Goal: Check status: Check status

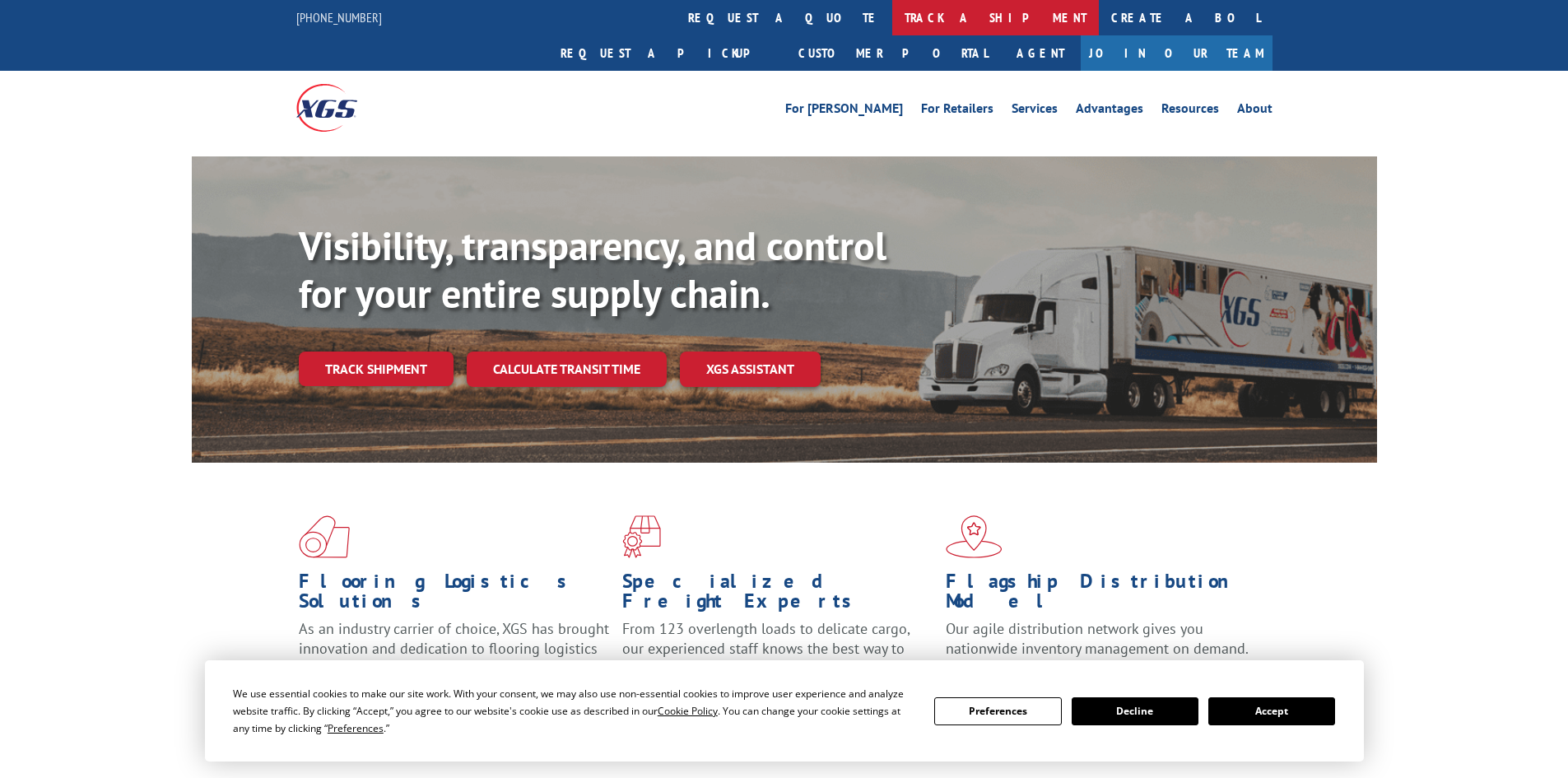
click at [893, 22] on link "track a shipment" at bounding box center [996, 17] width 206 height 35
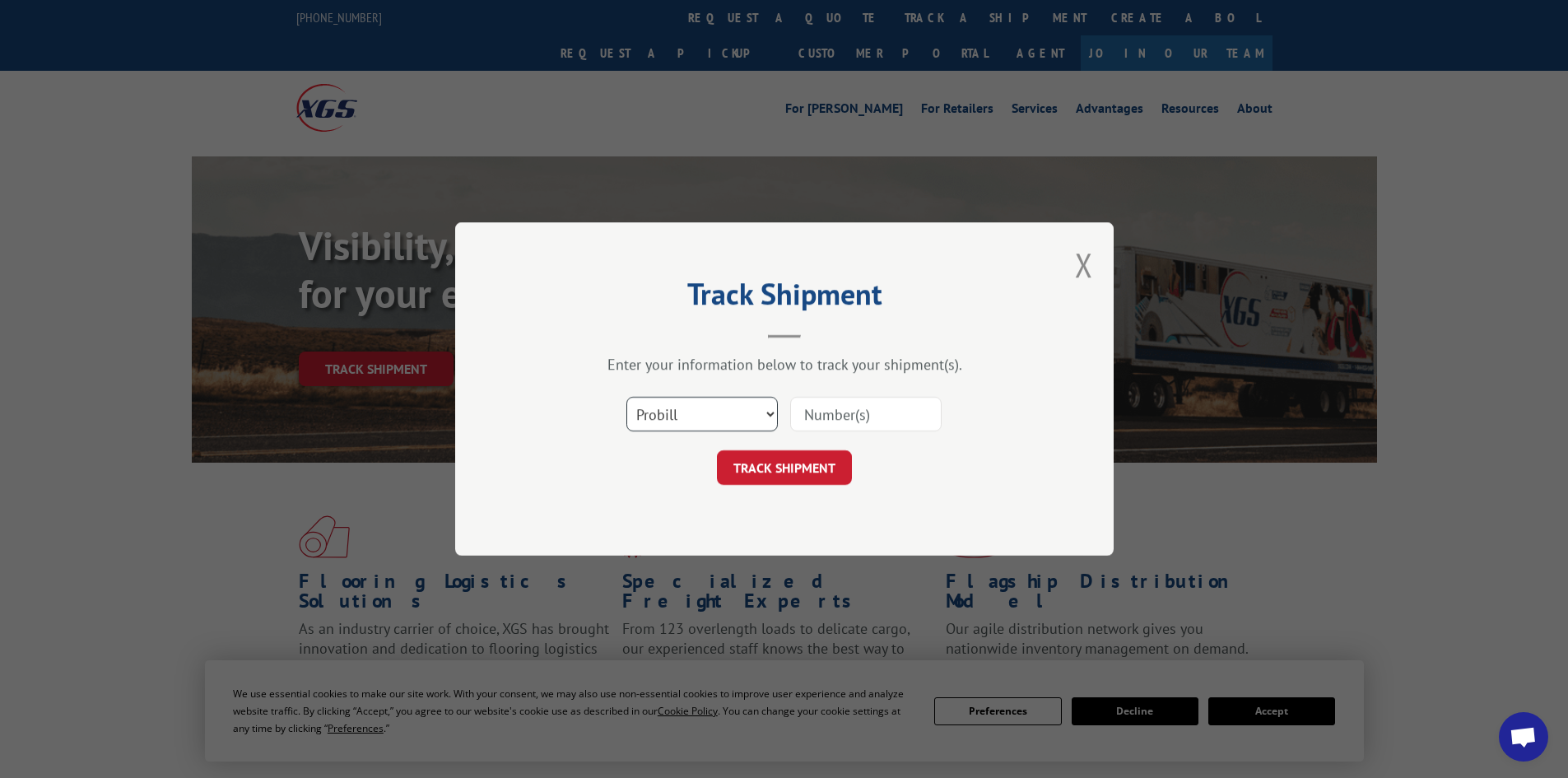
click at [696, 426] on select "Select category... Probill BOL PO" at bounding box center [701, 414] width 152 height 35
click at [626, 397] on select "Select category... Probill BOL PO" at bounding box center [701, 414] width 152 height 35
click at [709, 415] on select "Select category... Probill BOL PO" at bounding box center [701, 414] width 152 height 35
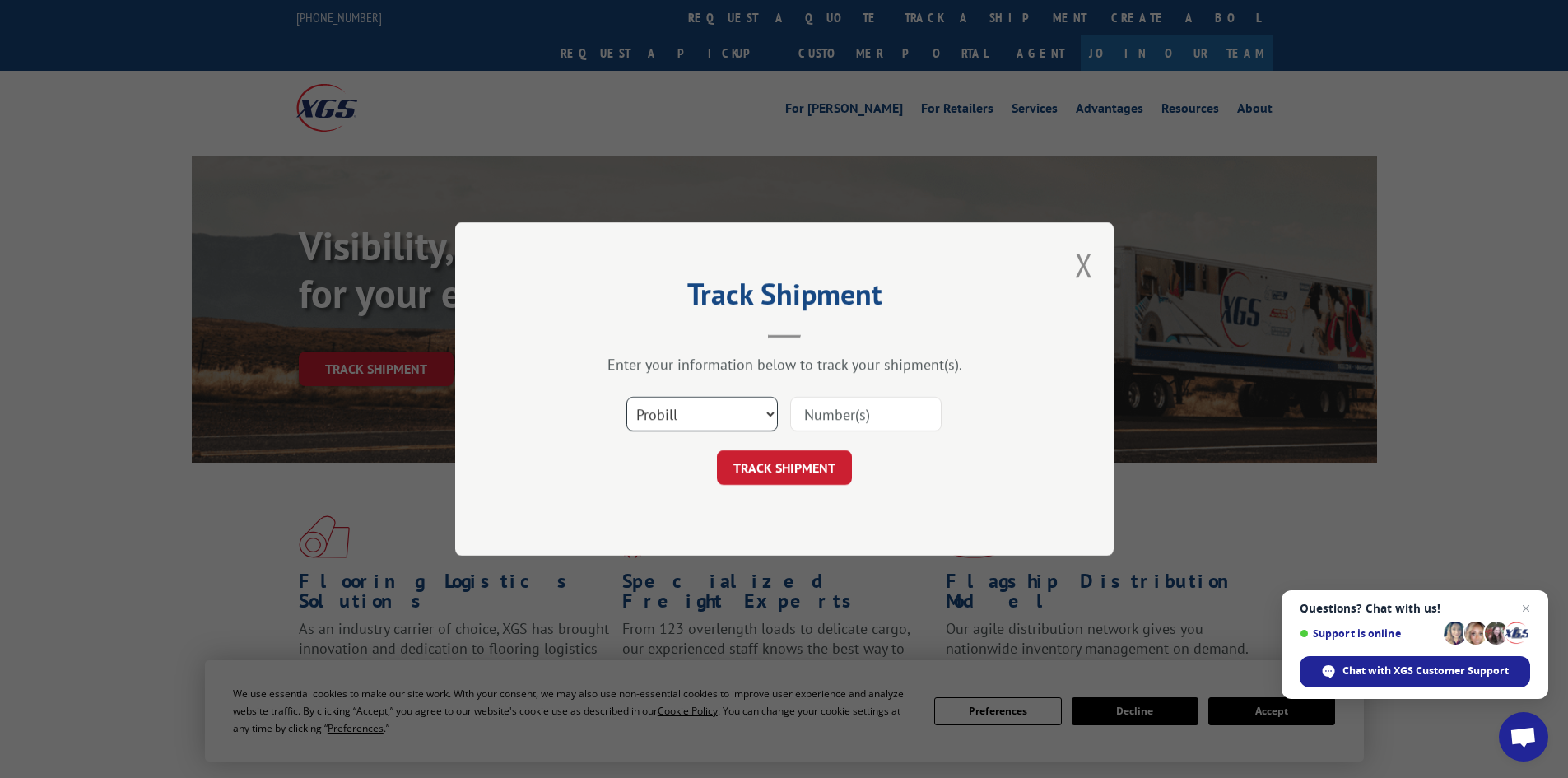
select select "bol"
click at [626, 397] on select "Select category... Probill BOL PO" at bounding box center [701, 414] width 152 height 35
click at [865, 415] on input at bounding box center [866, 414] width 152 height 35
paste input "6013211"
type input "6013211"
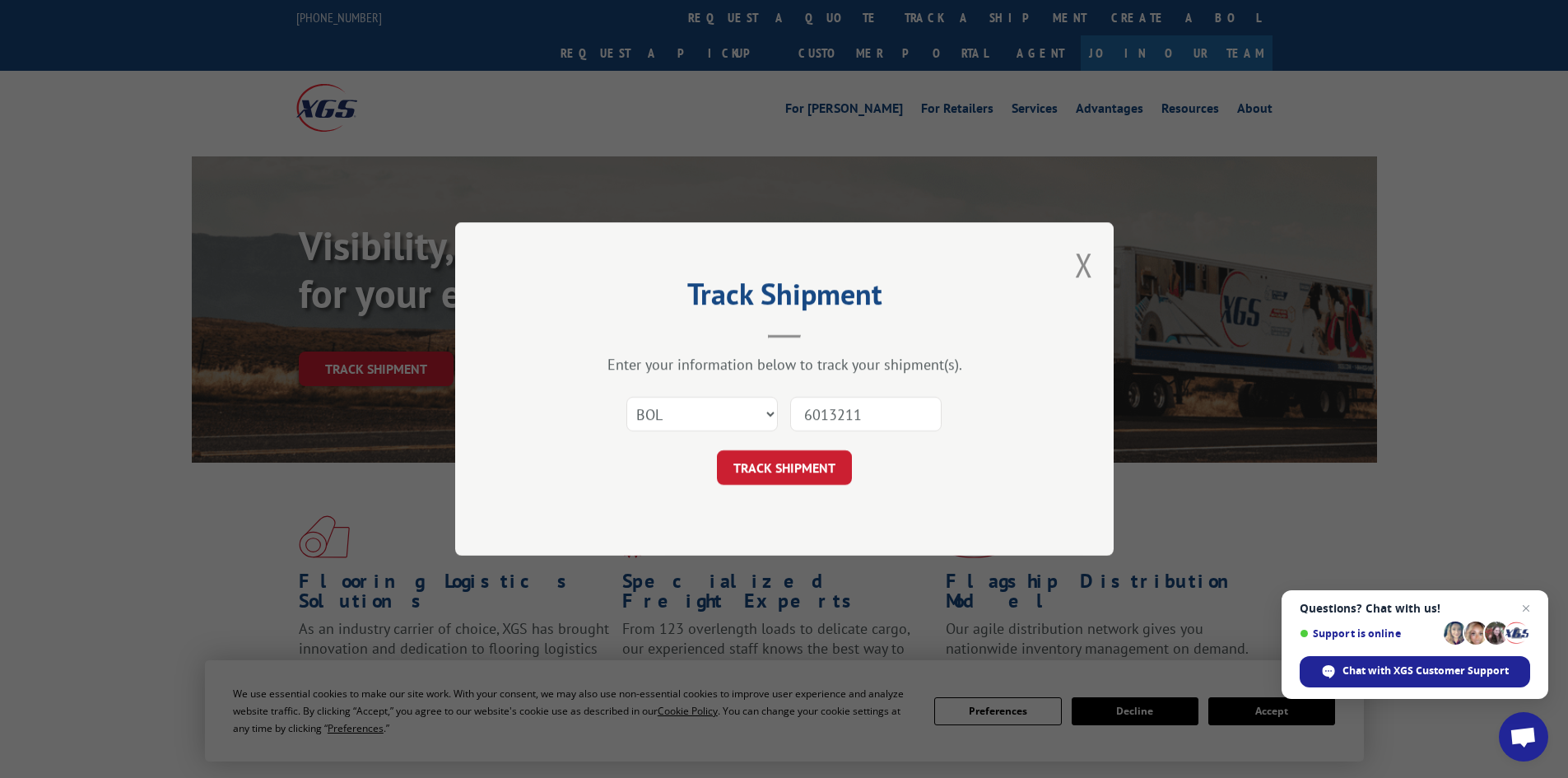
click at [838, 470] on button "TRACK SHIPMENT" at bounding box center [784, 468] width 135 height 35
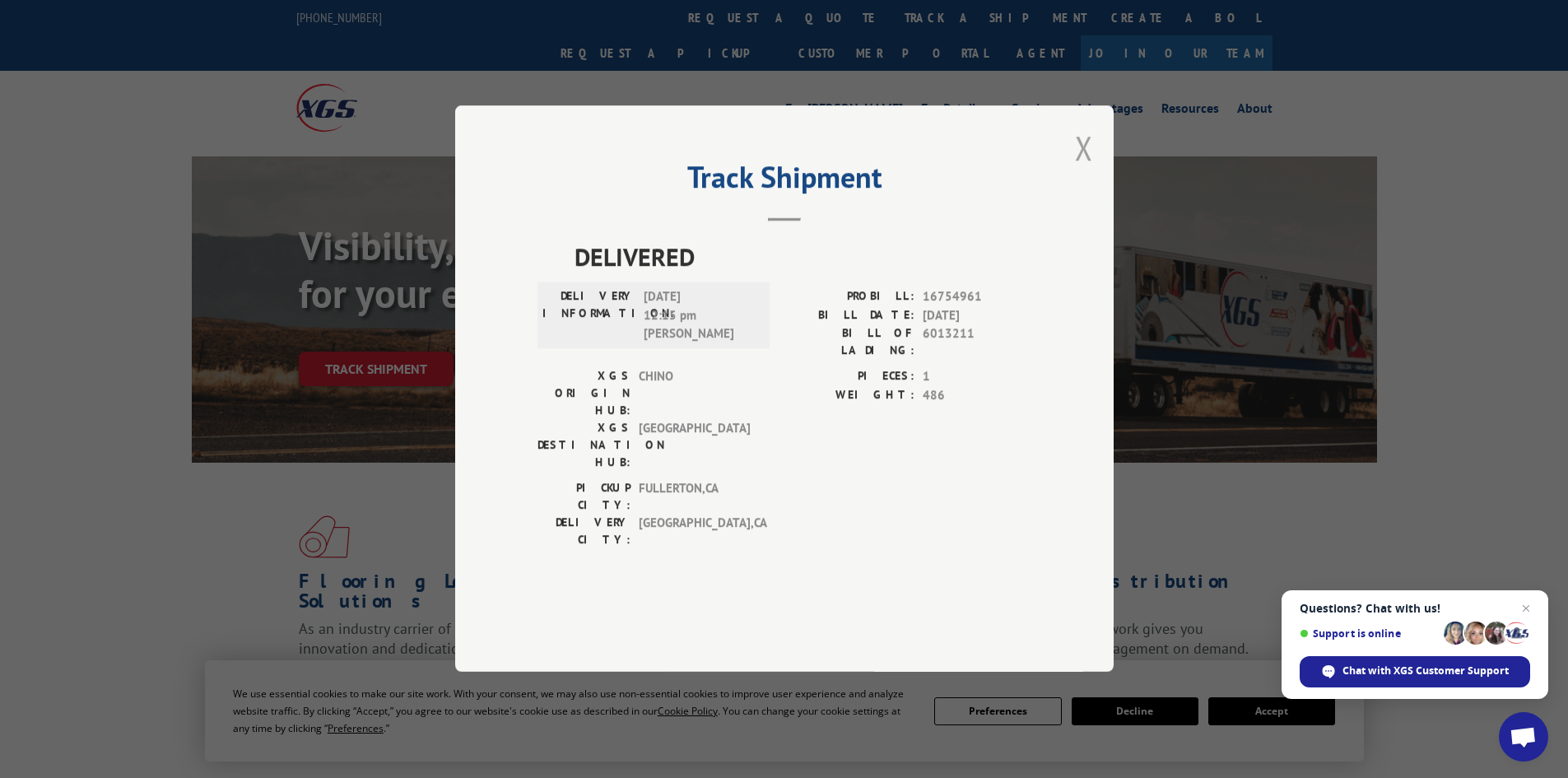
click at [1082, 170] on button "Close modal" at bounding box center [1084, 147] width 18 height 44
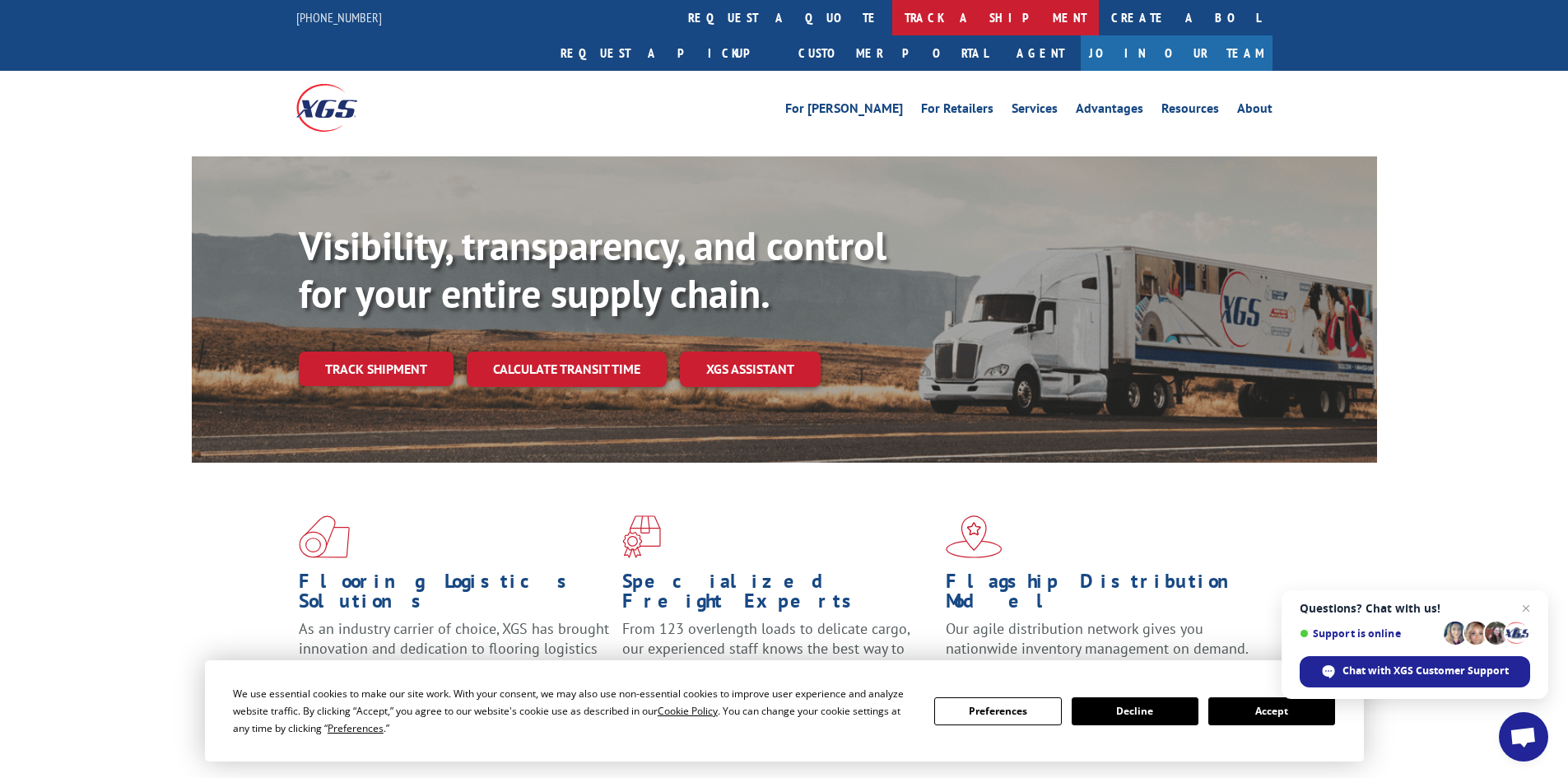
click at [893, 21] on link "track a shipment" at bounding box center [996, 17] width 206 height 35
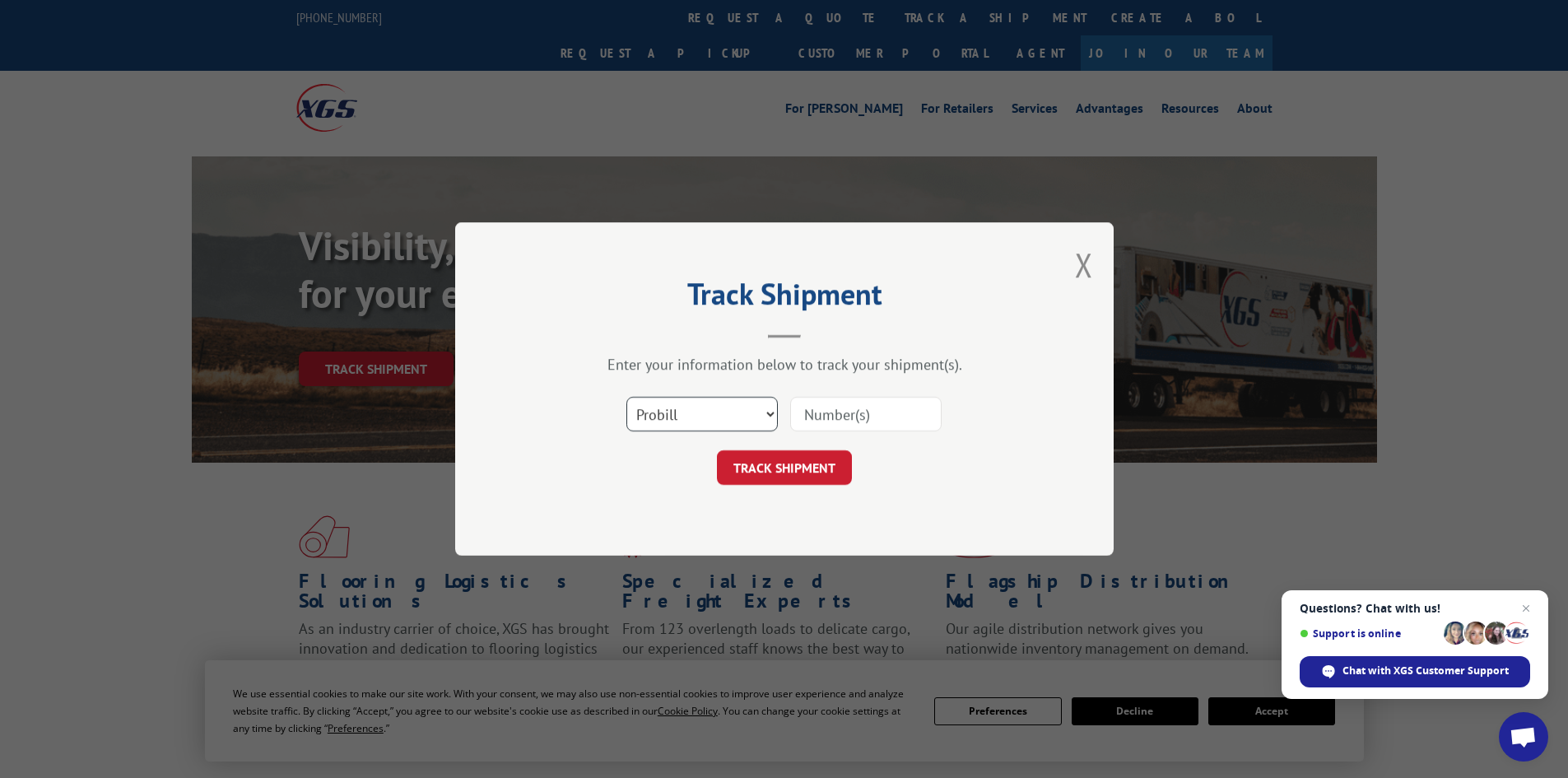
click at [714, 425] on select "Select category... Probill BOL PO" at bounding box center [701, 414] width 152 height 35
select select "bol"
click at [626, 397] on select "Select category... Probill BOL PO" at bounding box center [701, 414] width 152 height 35
click at [860, 424] on input at bounding box center [866, 414] width 152 height 35
paste input "6004295"
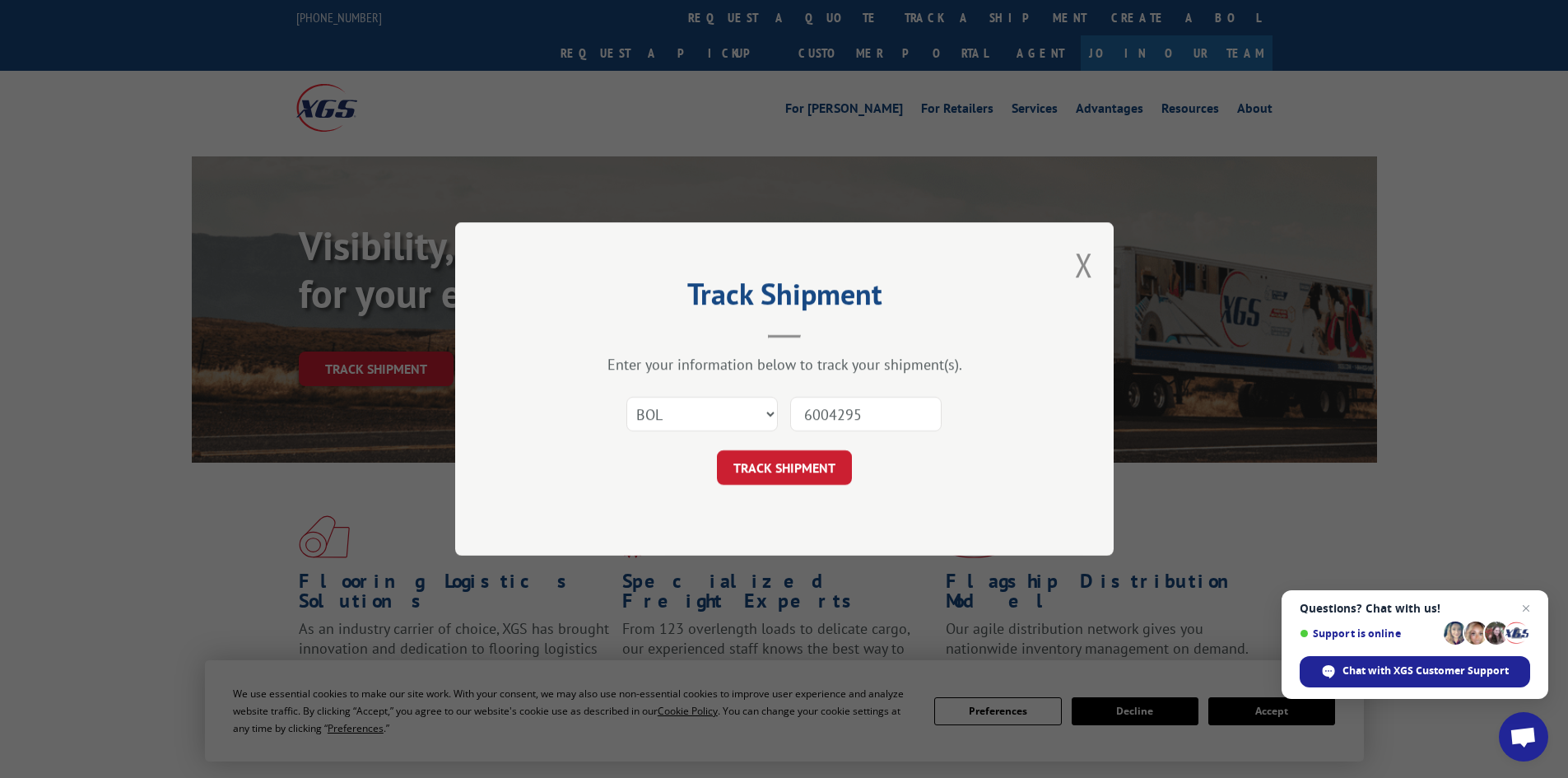
type input "6004295"
click at [920, 251] on div "Track Shipment Enter your information below to track your shipment(s). Select c…" at bounding box center [784, 389] width 658 height 334
click at [835, 466] on button "TRACK SHIPMENT" at bounding box center [784, 468] width 135 height 35
